Goal: Transaction & Acquisition: Obtain resource

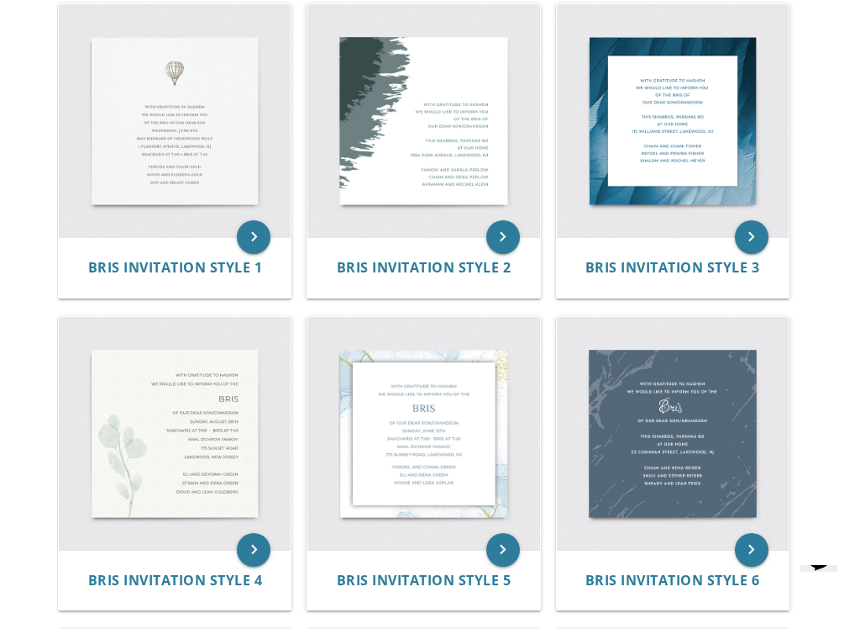
scroll to position [343, 0]
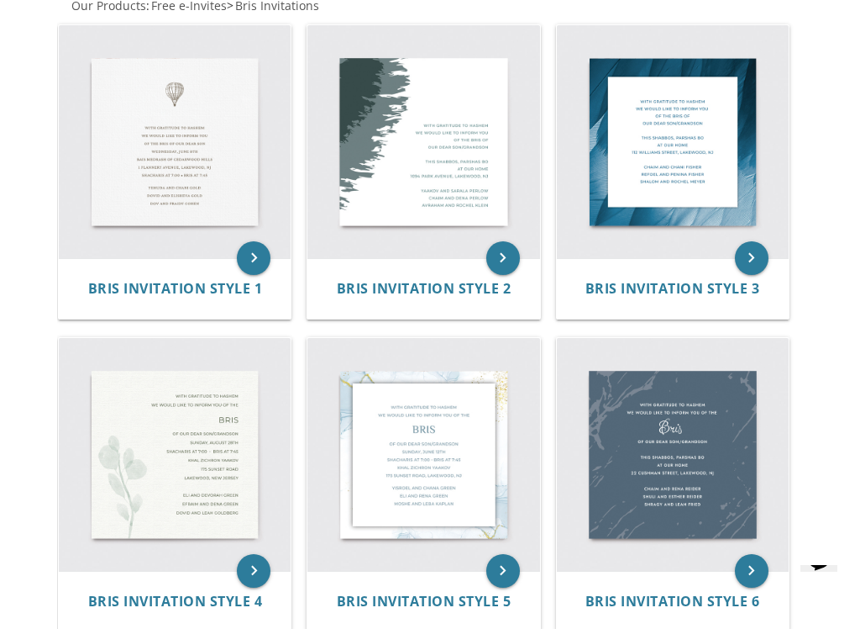
click at [435, 458] on img at bounding box center [424, 454] width 232 height 232
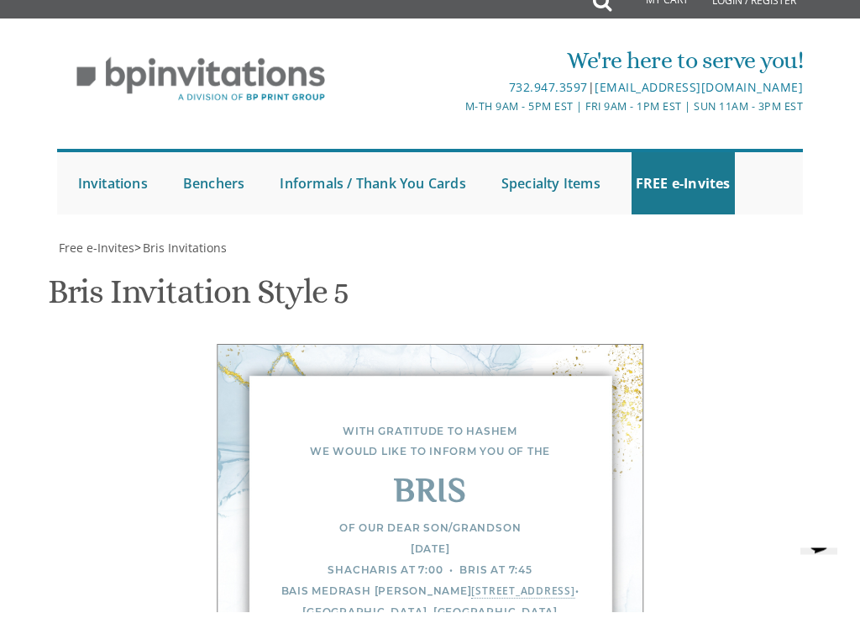
scroll to position [612, 0]
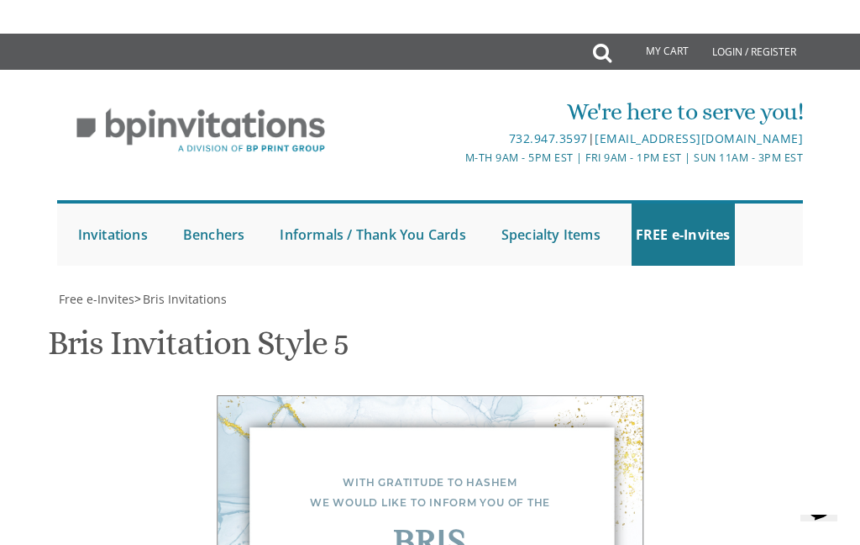
scroll to position [673, 0]
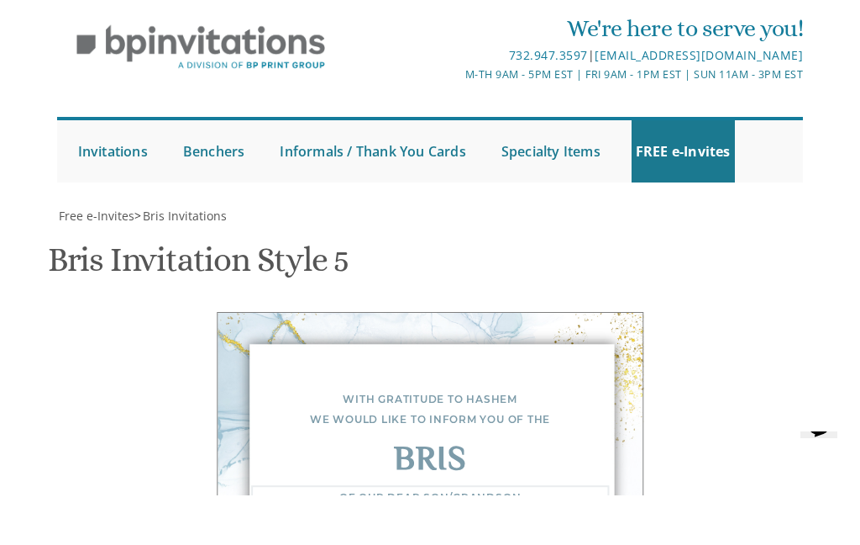
type textarea "Of our dear son/grandson [DATE] Shacharis at 79:00 • Bris at 7:45 Bais Medrash …"
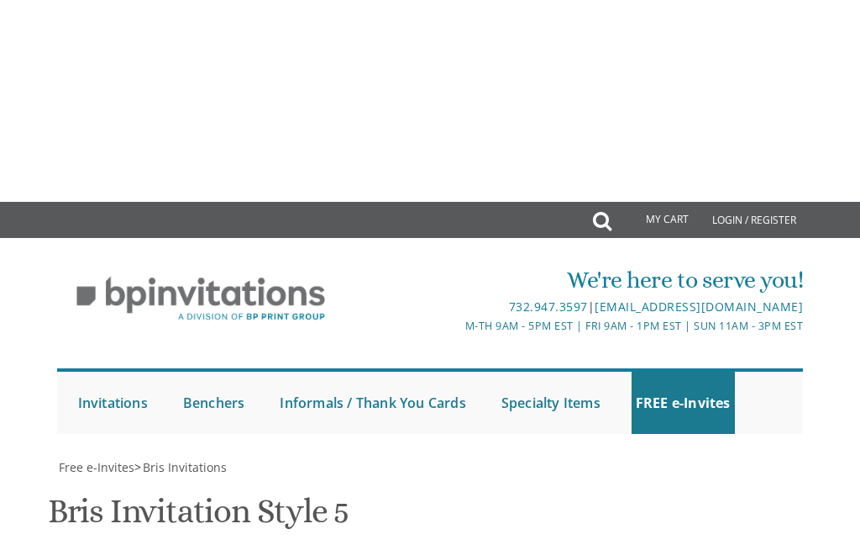
scroll to position [450, 0]
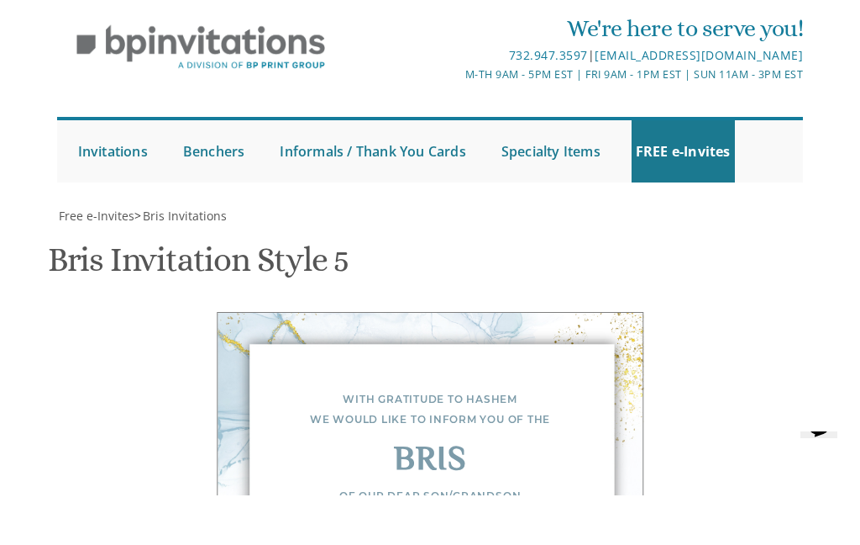
type textarea "[PERSON_NAME] and [PERSON_NAME] [PERSON_NAME] and [PERSON_NAME] and [PERSON_NAM…"
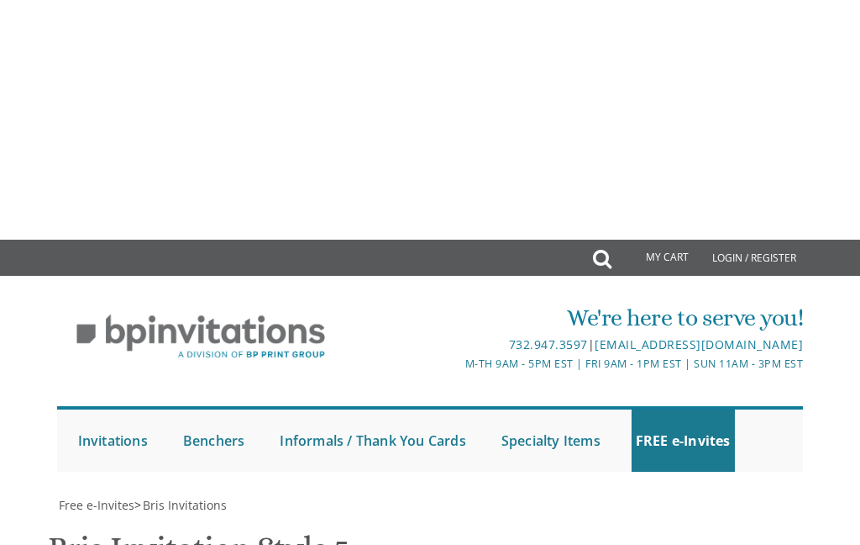
scroll to position [622, 0]
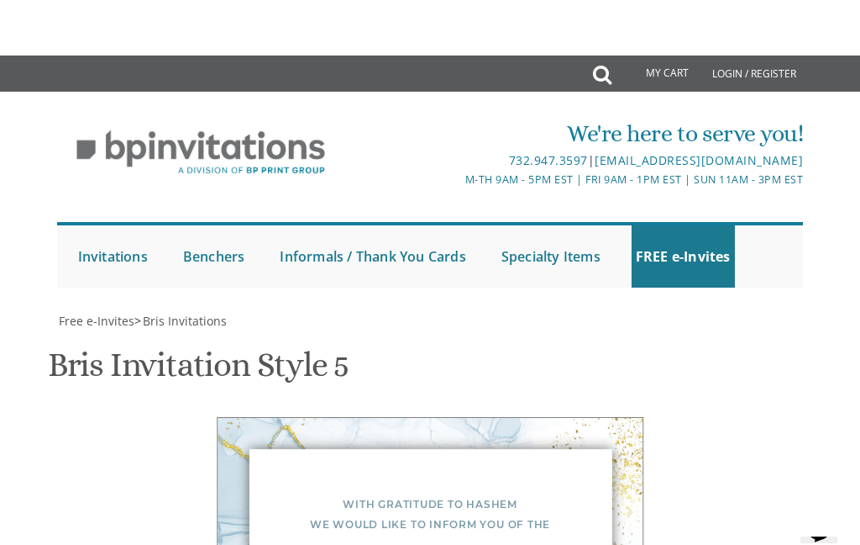
scroll to position [730, 0]
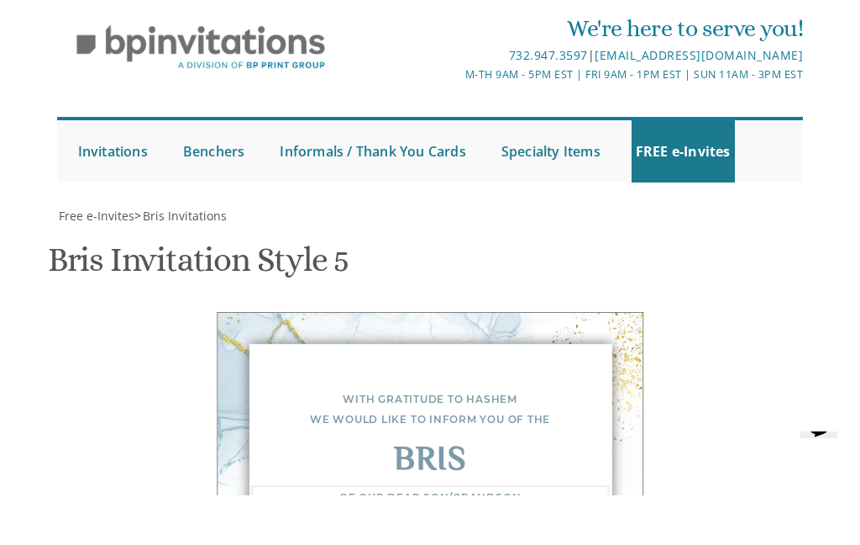
type textarea "Of our dear son/grandson [DATE] Shacharis at 9:00 • Bris at 9:45 Bais Medrash o…"
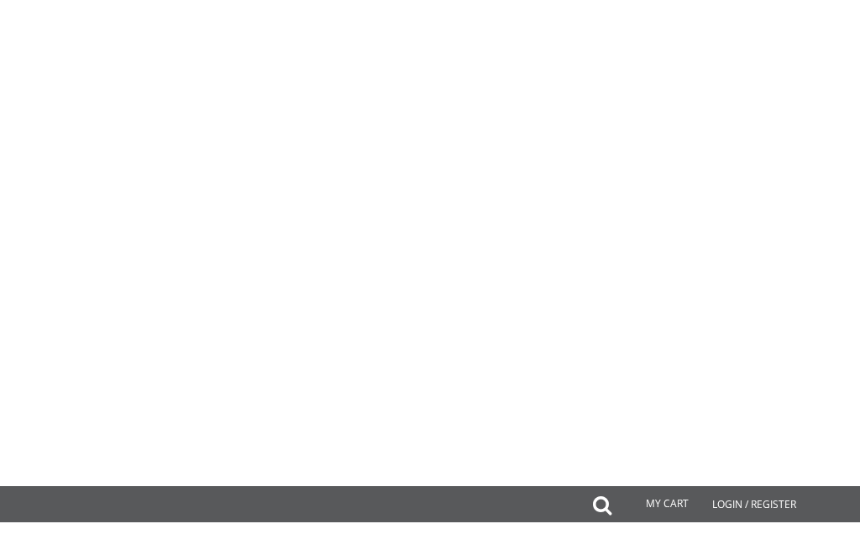
scroll to position [842, 0]
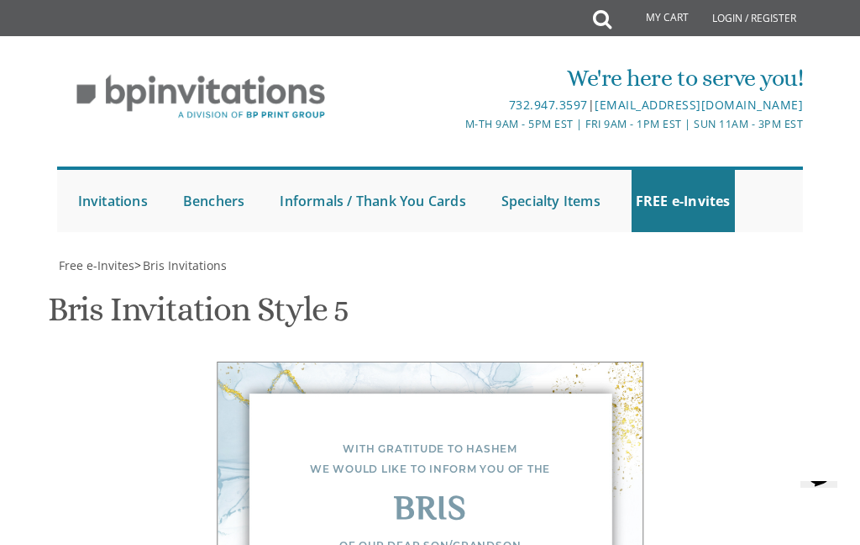
type input "[EMAIL_ADDRESS][DOMAIN_NAME]"
